Goal: Obtain resource: Obtain resource

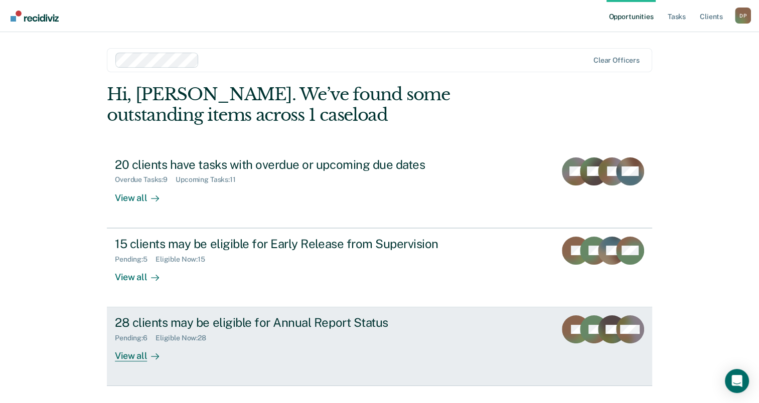
click at [264, 318] on div "28 clients may be eligible for Annual Report Status" at bounding box center [291, 322] width 352 height 15
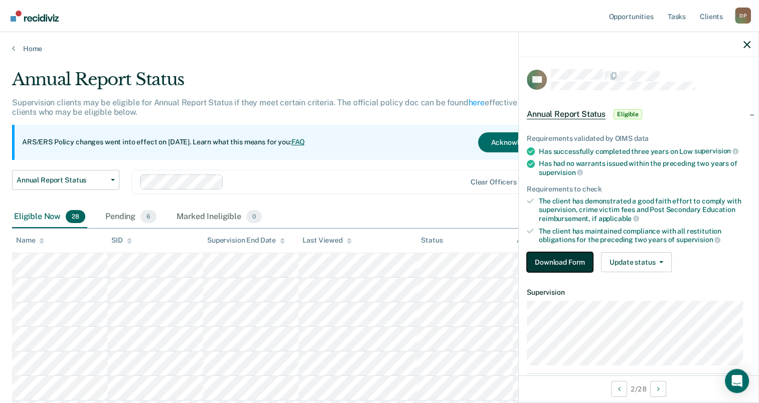
click at [550, 254] on button "Download Form" at bounding box center [559, 262] width 66 height 20
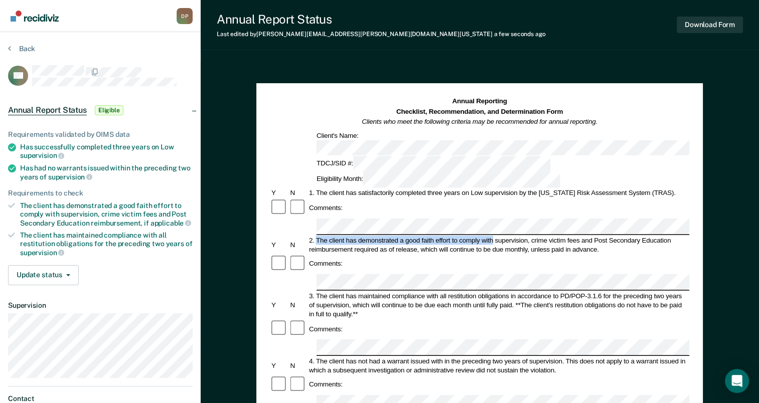
drag, startPoint x: 317, startPoint y: 195, endPoint x: 493, endPoint y: 195, distance: 176.0
click at [493, 236] on div "2. The client has demonstrated a good faith effort to comply with supervision, …" at bounding box center [498, 245] width 382 height 18
drag, startPoint x: 493, startPoint y: 195, endPoint x: 483, endPoint y: 195, distance: 10.5
copy div "The client has demonstrated a good faith effort to comply with"
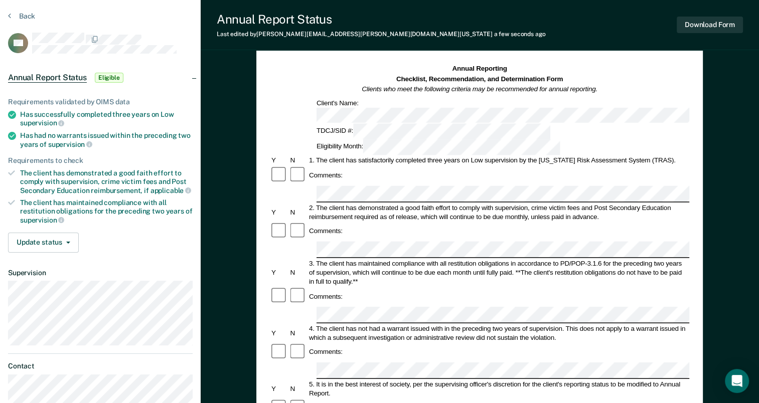
scroll to position [50, 0]
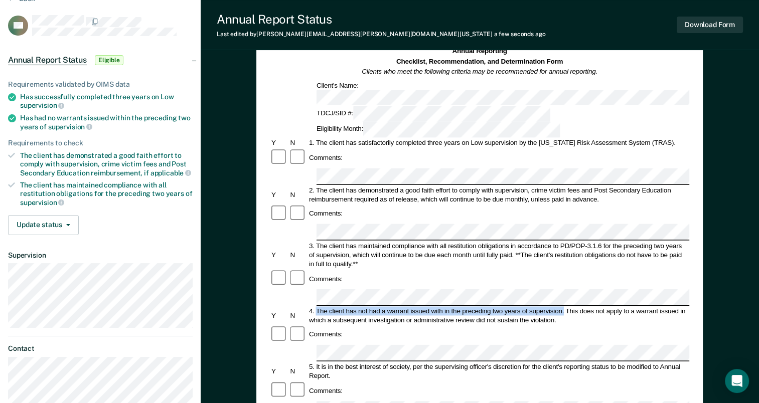
drag, startPoint x: 317, startPoint y: 243, endPoint x: 564, endPoint y: 243, distance: 246.7
click at [564, 306] on div "4. The client has not had a warrant issued with in the preceding two years of s…" at bounding box center [498, 315] width 382 height 18
drag, startPoint x: 564, startPoint y: 243, endPoint x: 545, endPoint y: 240, distance: 18.7
copy div "The client has not had a warrant issued with in the preceding two years of supe…"
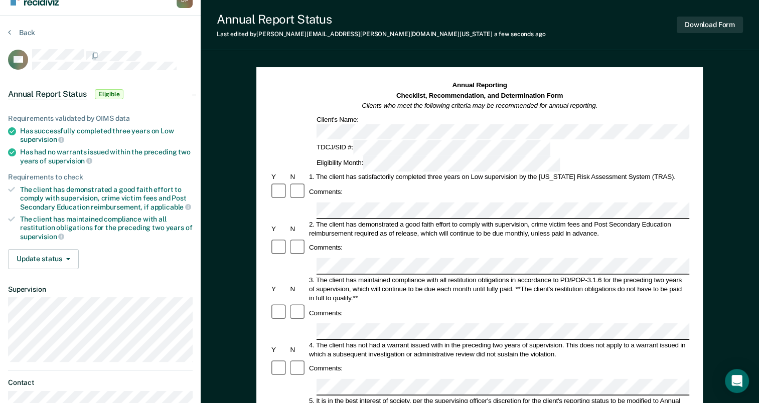
scroll to position [0, 0]
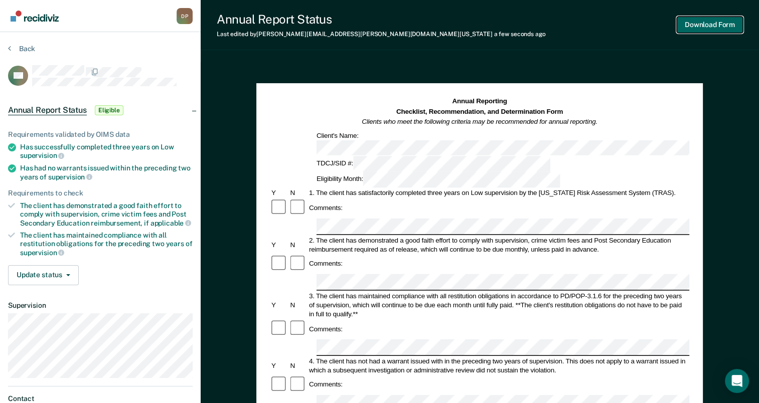
click at [718, 24] on button "Download Form" at bounding box center [709, 25] width 66 height 17
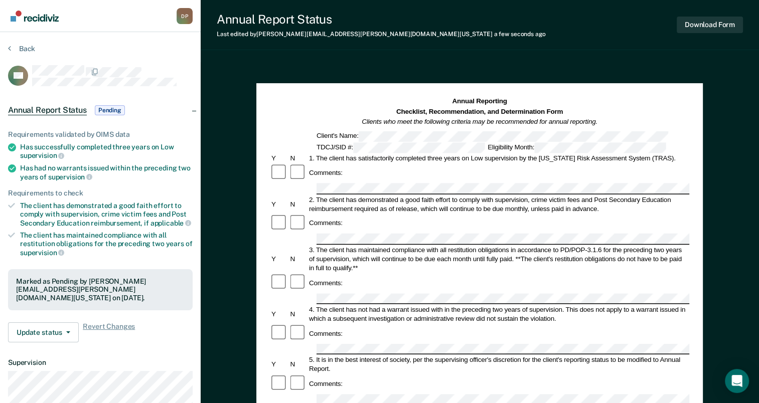
scroll to position [150, 0]
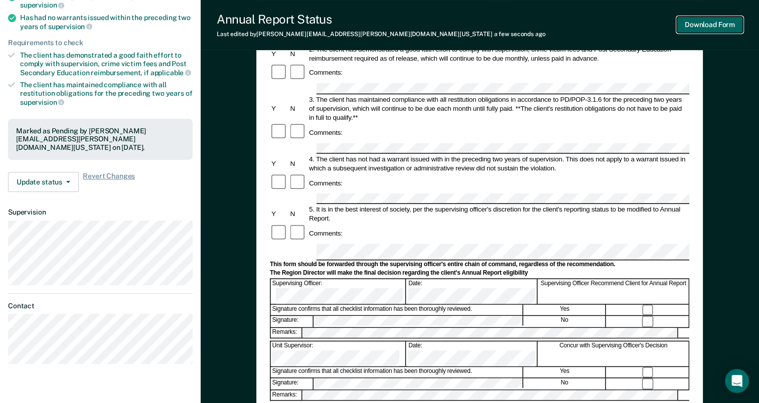
click at [730, 26] on button "Download Form" at bounding box center [709, 25] width 66 height 17
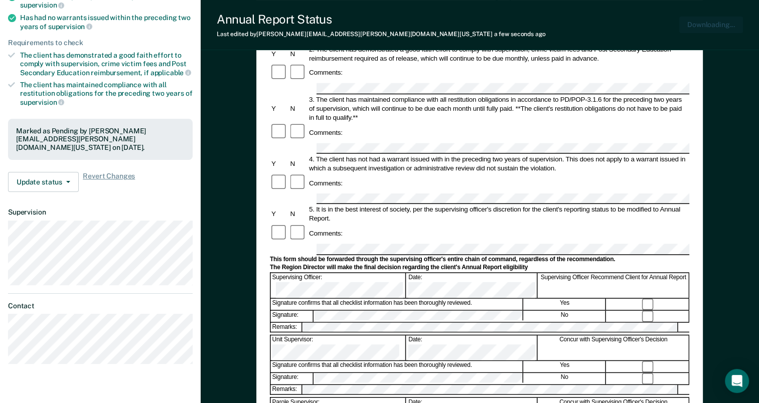
scroll to position [0, 0]
